Goal: Task Accomplishment & Management: Complete application form

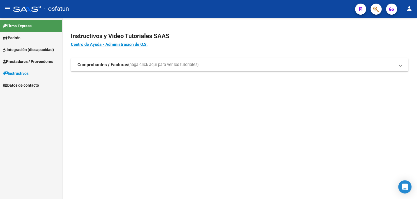
click at [29, 63] on span "Prestadores / Proveedores" at bounding box center [28, 62] width 50 height 6
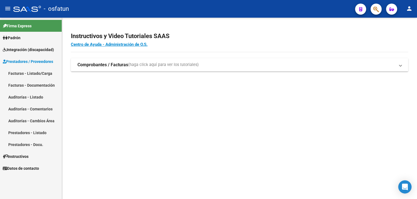
click at [43, 73] on link "Facturas - Listado/Carga" at bounding box center [31, 73] width 62 height 12
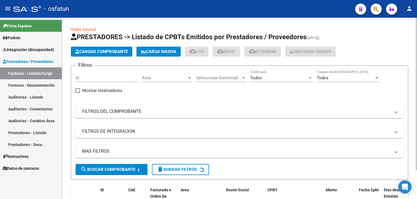
click at [114, 51] on span "Cargar Comprobante" at bounding box center [101, 51] width 53 height 5
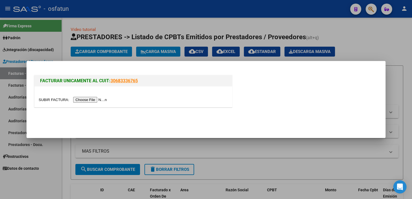
click at [95, 100] on input "file" at bounding box center [74, 100] width 70 height 6
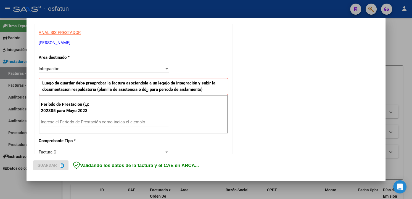
scroll to position [111, 0]
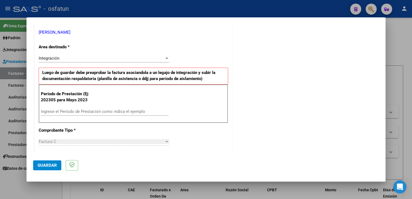
click at [124, 108] on div "Ingrese el Período de Prestación como indica el ejemplo" at bounding box center [105, 112] width 128 height 8
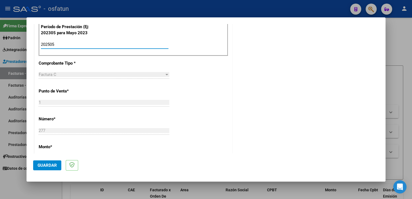
scroll to position [163, 0]
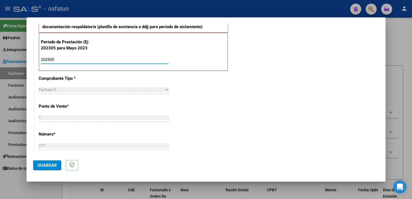
type input "202505"
click at [54, 165] on span "Guardar" at bounding box center [47, 165] width 19 height 5
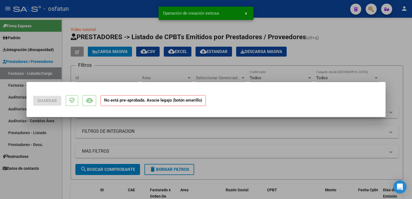
scroll to position [0, 0]
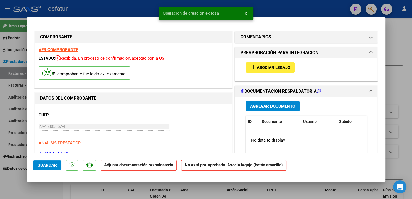
click at [284, 68] on span "Asociar Legajo" at bounding box center [273, 67] width 33 height 5
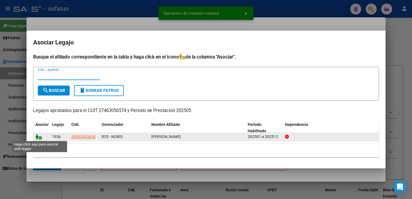
click at [38, 137] on icon at bounding box center [38, 137] width 7 height 6
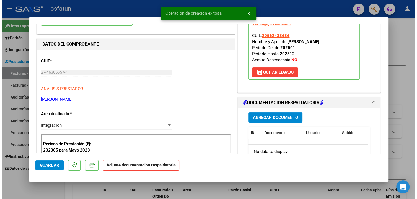
scroll to position [83, 0]
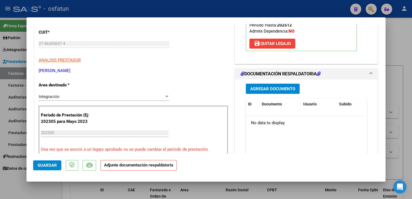
click at [278, 88] on span "Agregar Documento" at bounding box center [272, 89] width 45 height 5
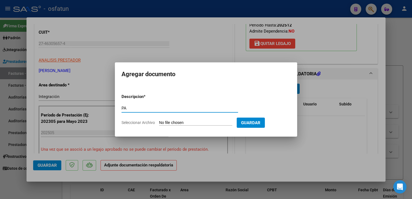
type input "PA"
click at [195, 124] on input "Seleccionar Archivo" at bounding box center [195, 123] width 73 height 5
type input "C:\fakepath\PA - OSFATUN - [PERSON_NAME] - 05.25 - 277.pdf"
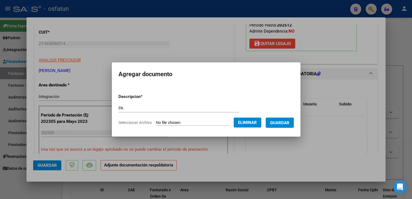
click at [280, 124] on span "Guardar" at bounding box center [279, 123] width 19 height 5
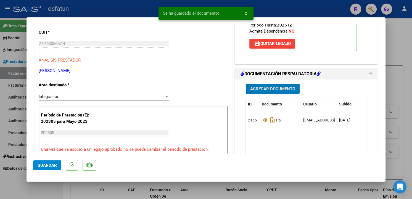
click at [397, 80] on div at bounding box center [206, 99] width 412 height 199
type input "$ 0,00"
